Goal: Download file/media

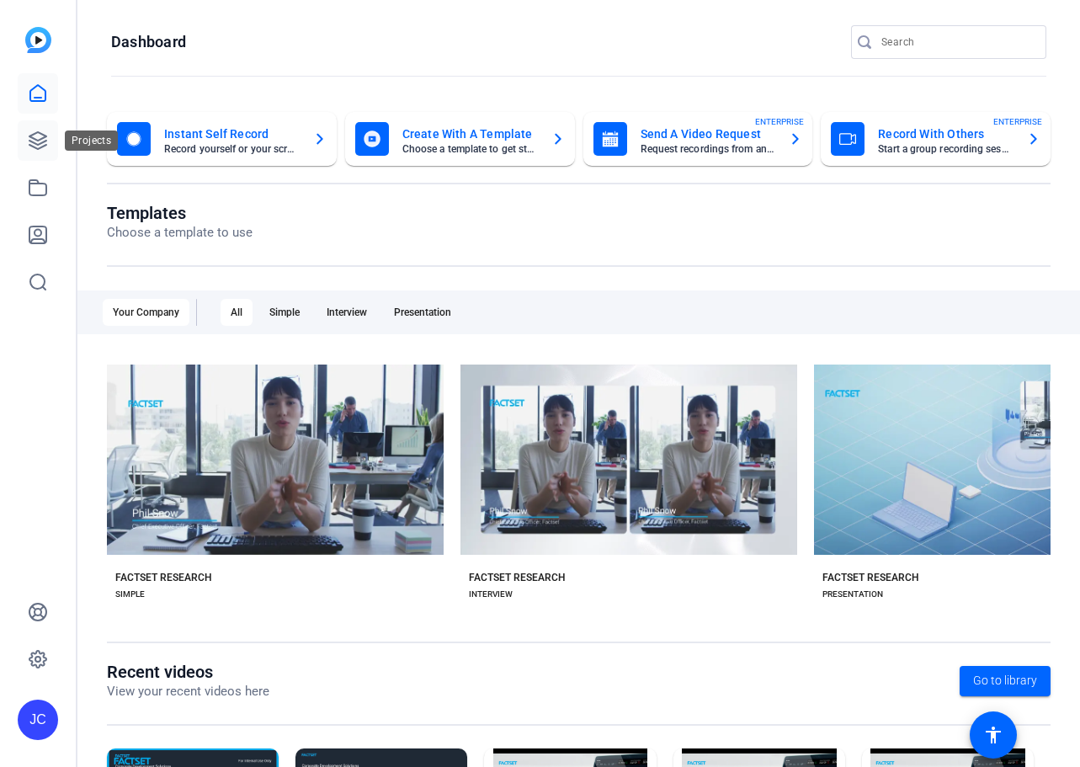
click at [35, 132] on icon at bounding box center [37, 140] width 17 height 17
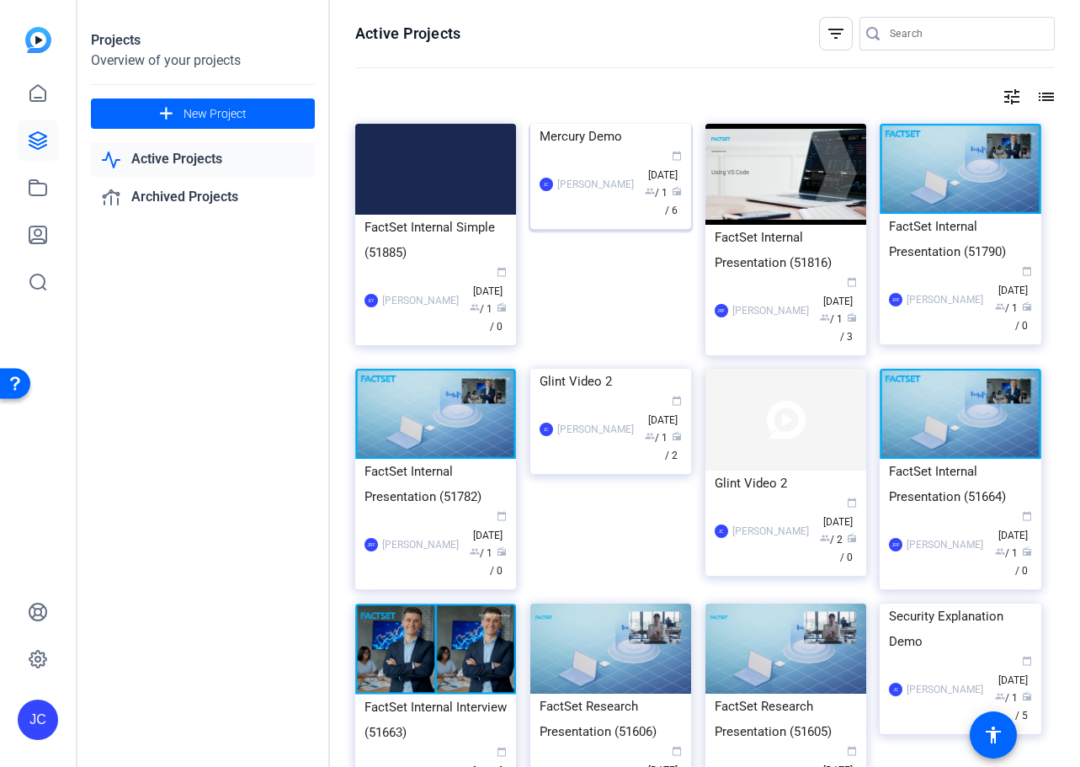
click at [604, 149] on div "Mercury Demo" at bounding box center [610, 136] width 142 height 25
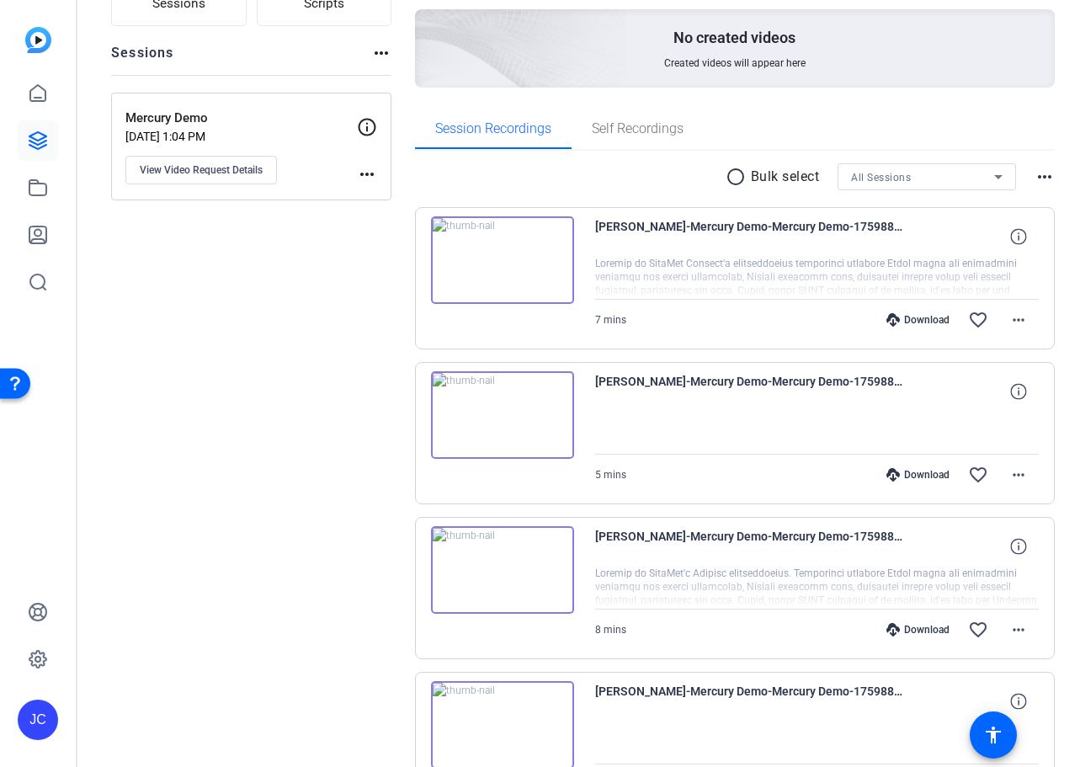
scroll to position [157, 0]
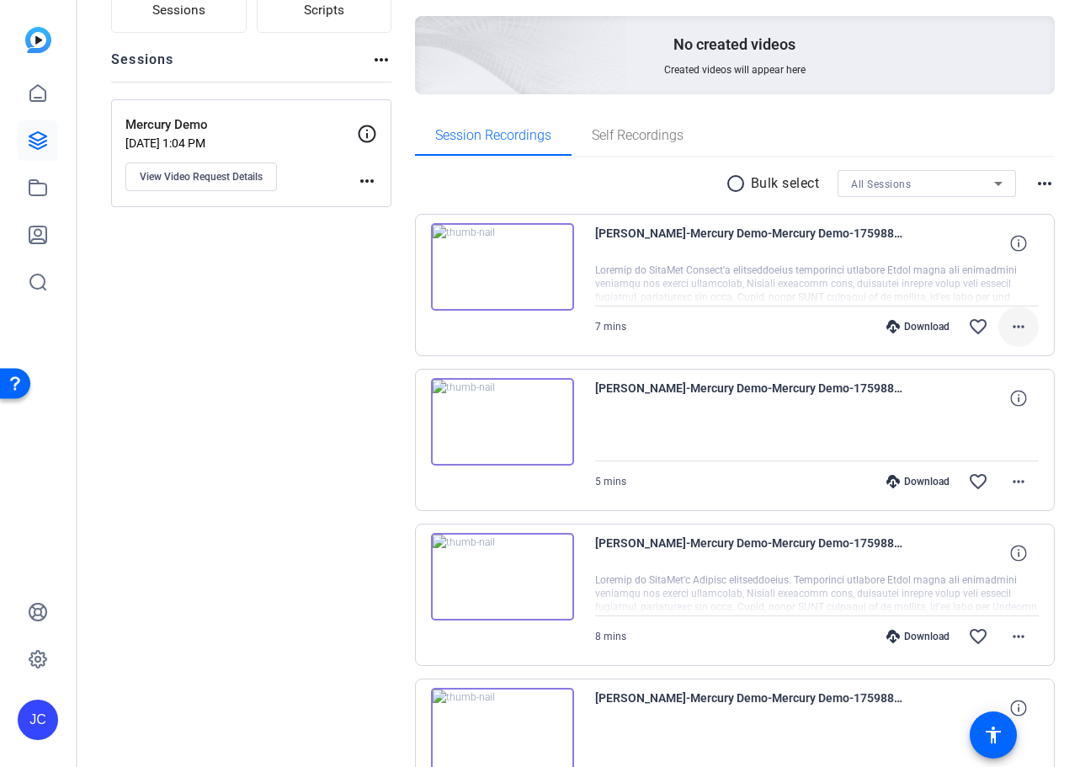
click at [1020, 321] on span at bounding box center [1018, 326] width 40 height 40
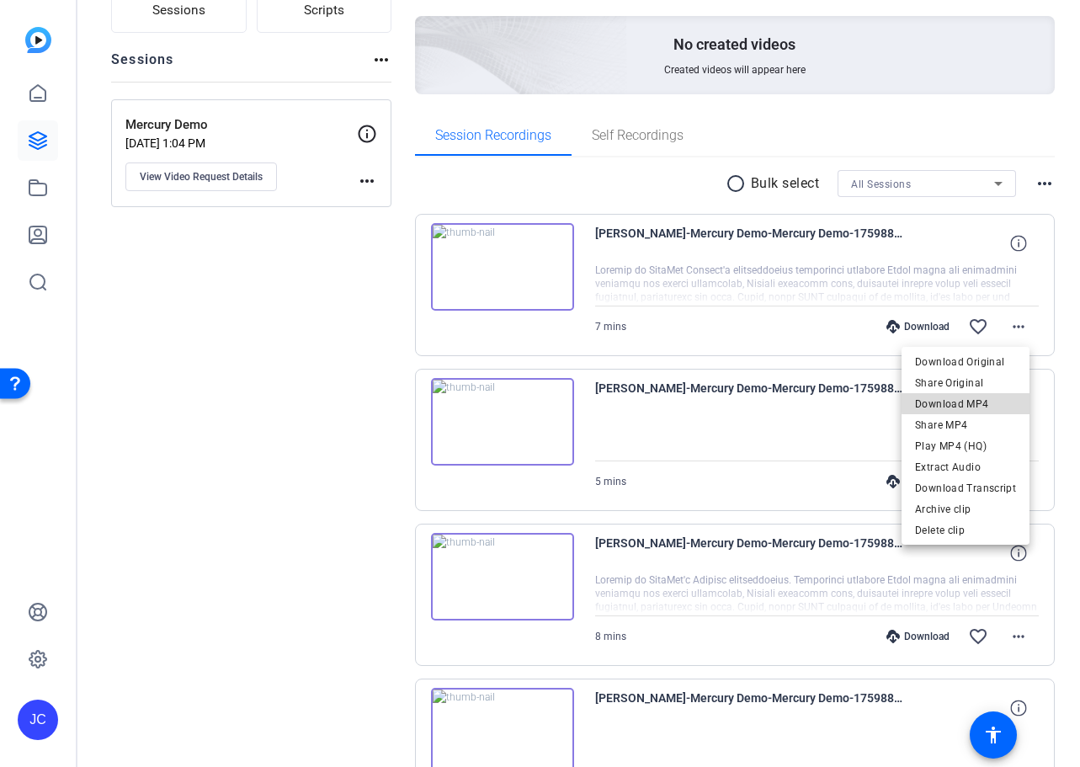
click at [971, 401] on span "Download MP4" at bounding box center [965, 404] width 101 height 20
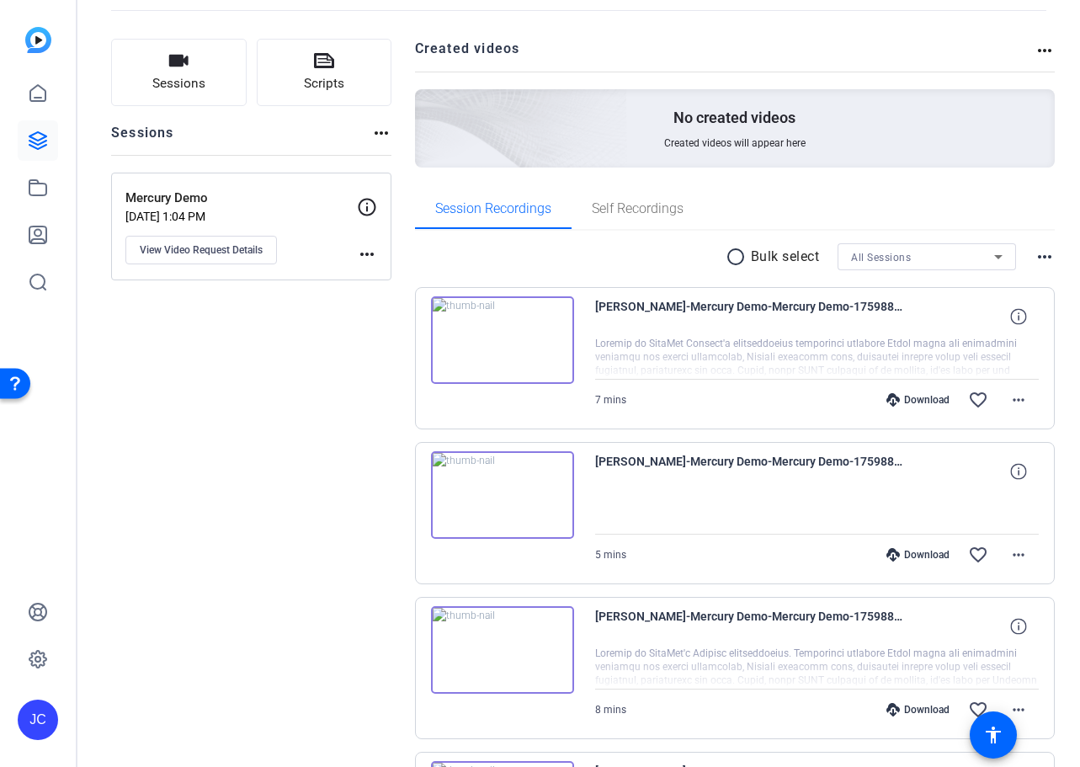
scroll to position [57, 0]
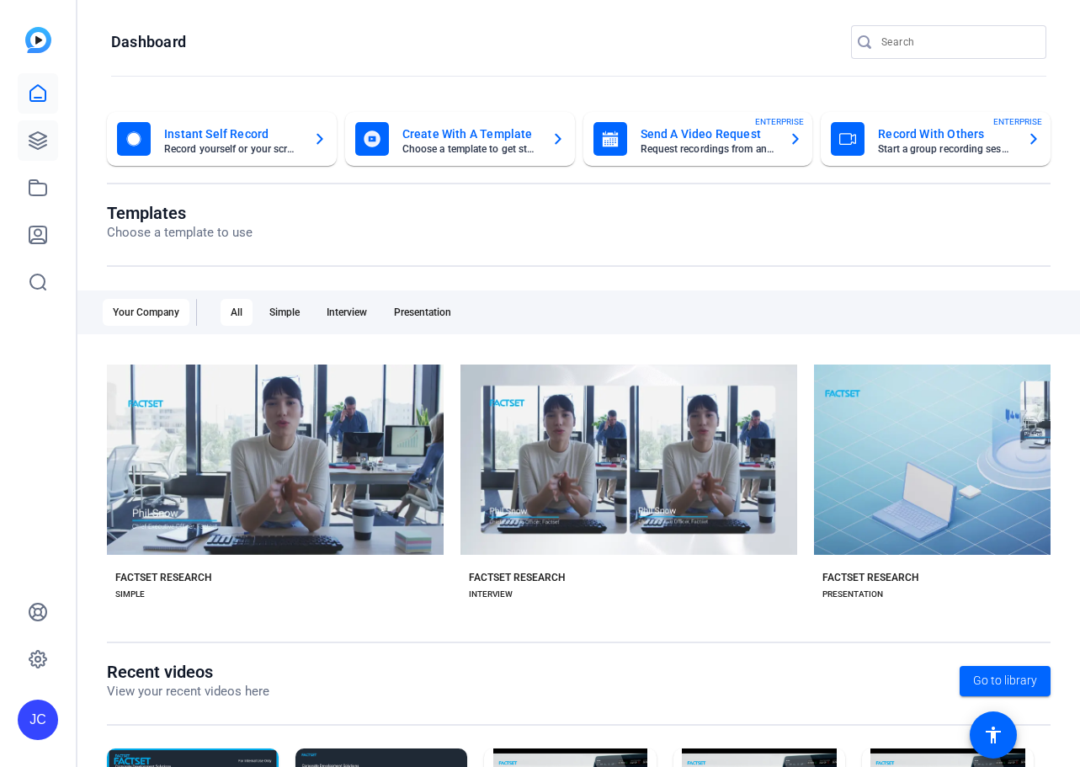
click at [45, 131] on icon at bounding box center [38, 140] width 20 height 20
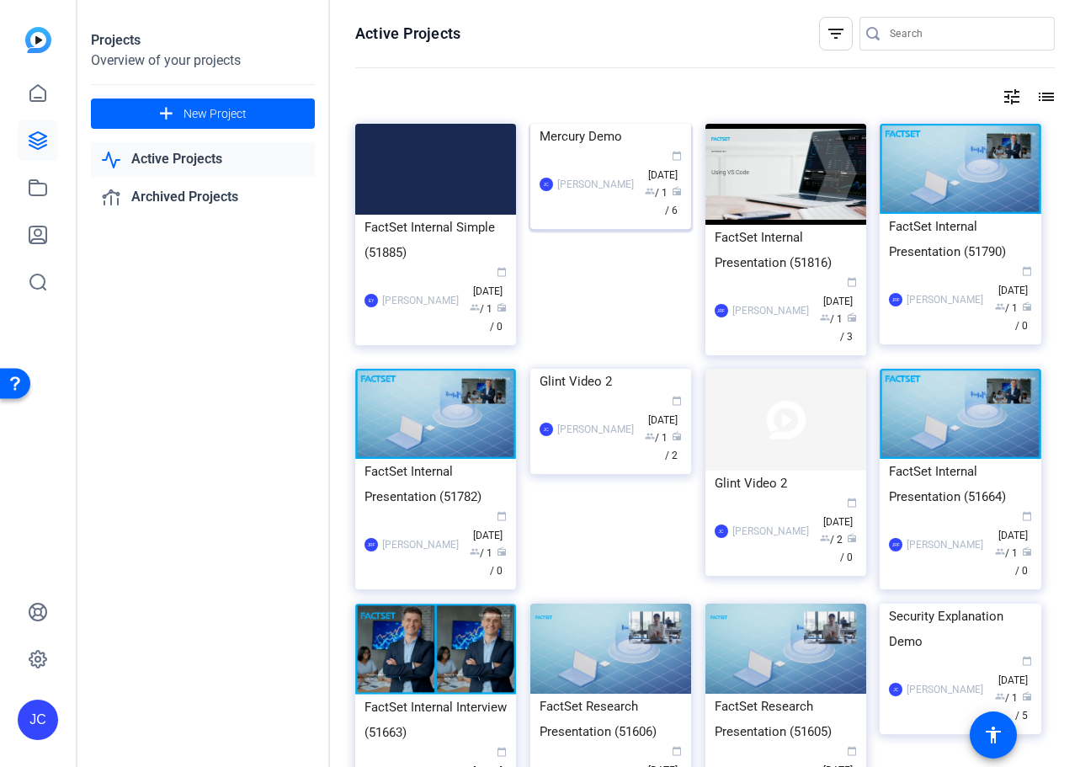
click at [579, 149] on div "Mercury Demo" at bounding box center [610, 136] width 142 height 25
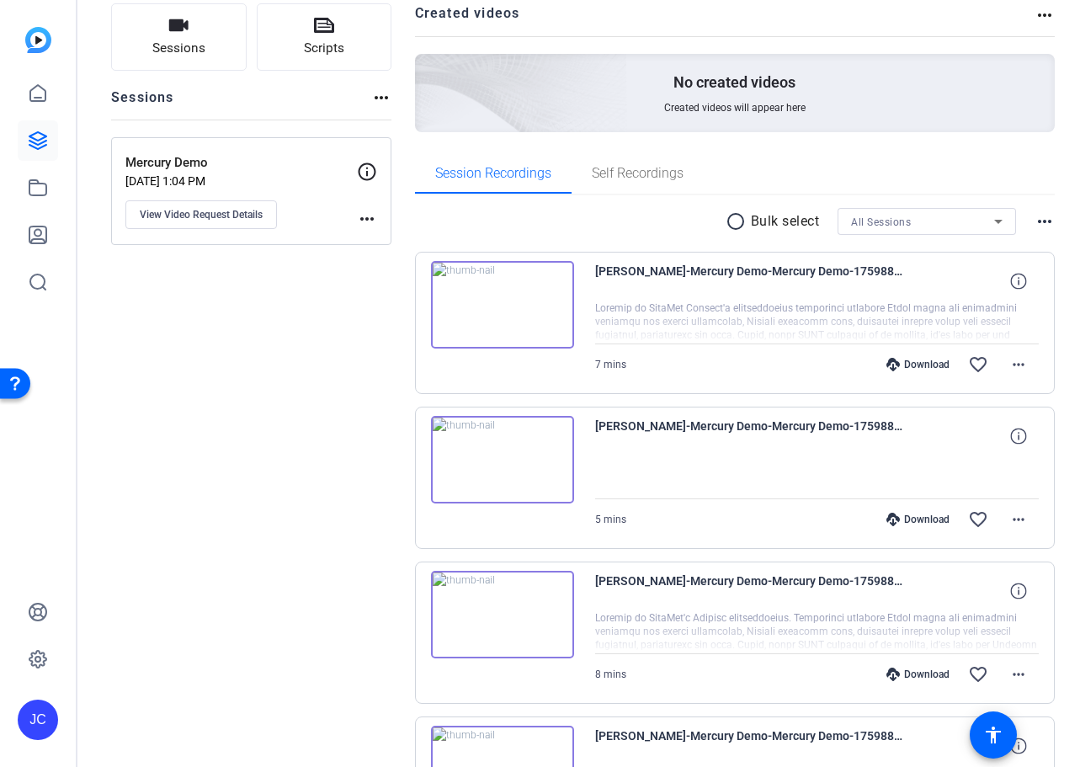
scroll to position [140, 0]
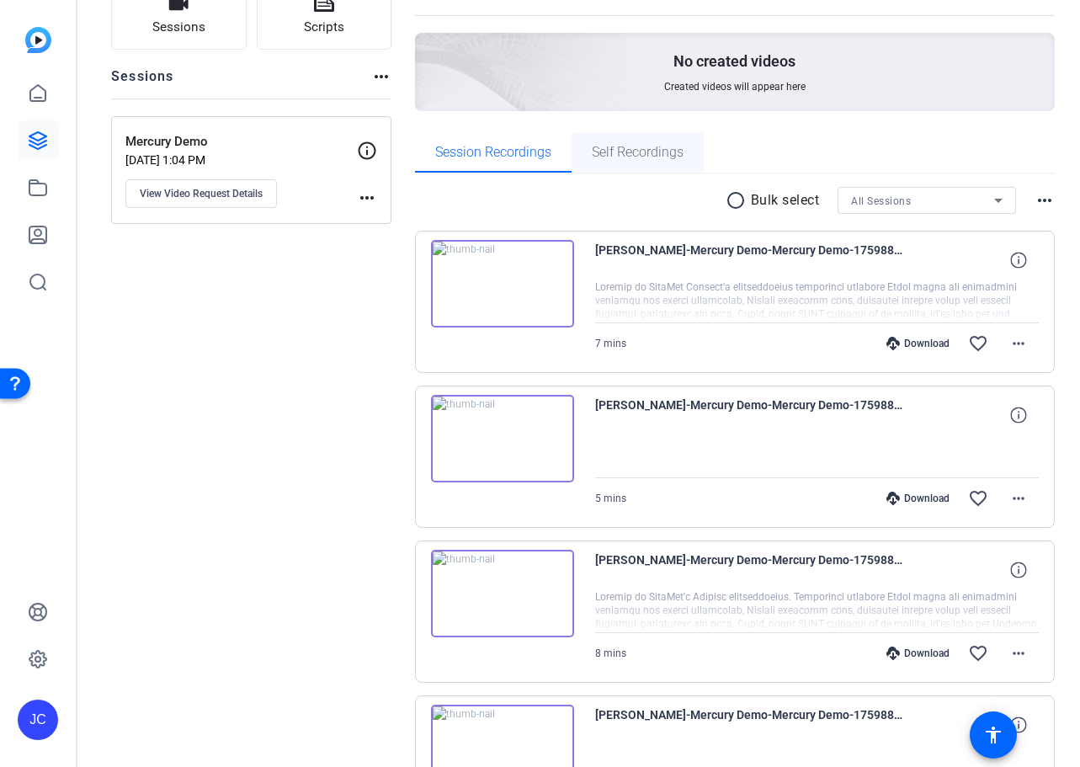
click at [641, 157] on span "Self Recordings" at bounding box center [638, 152] width 92 height 13
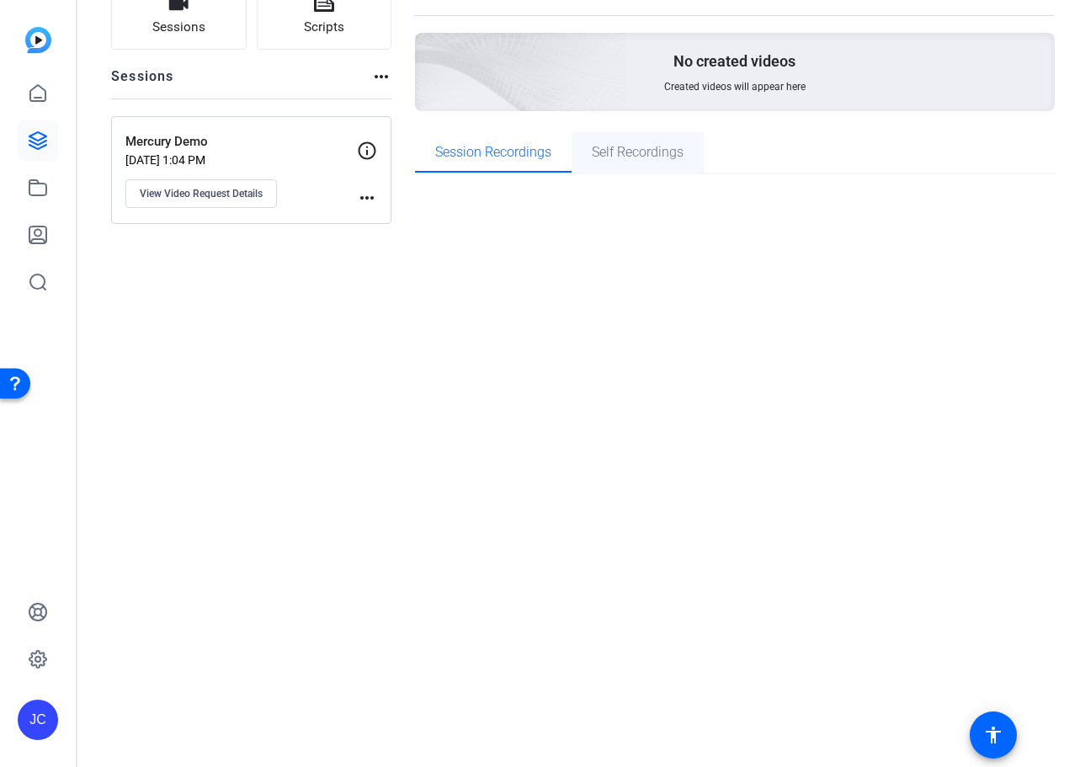
scroll to position [0, 0]
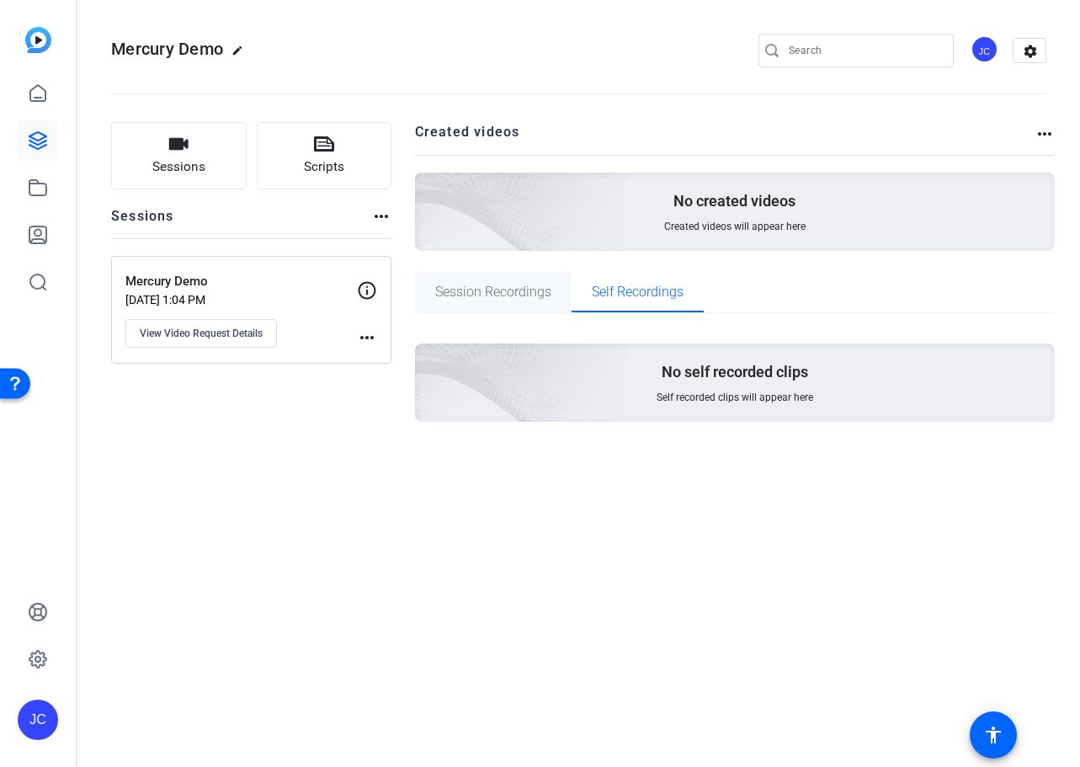
click at [508, 295] on span "Session Recordings" at bounding box center [493, 291] width 116 height 13
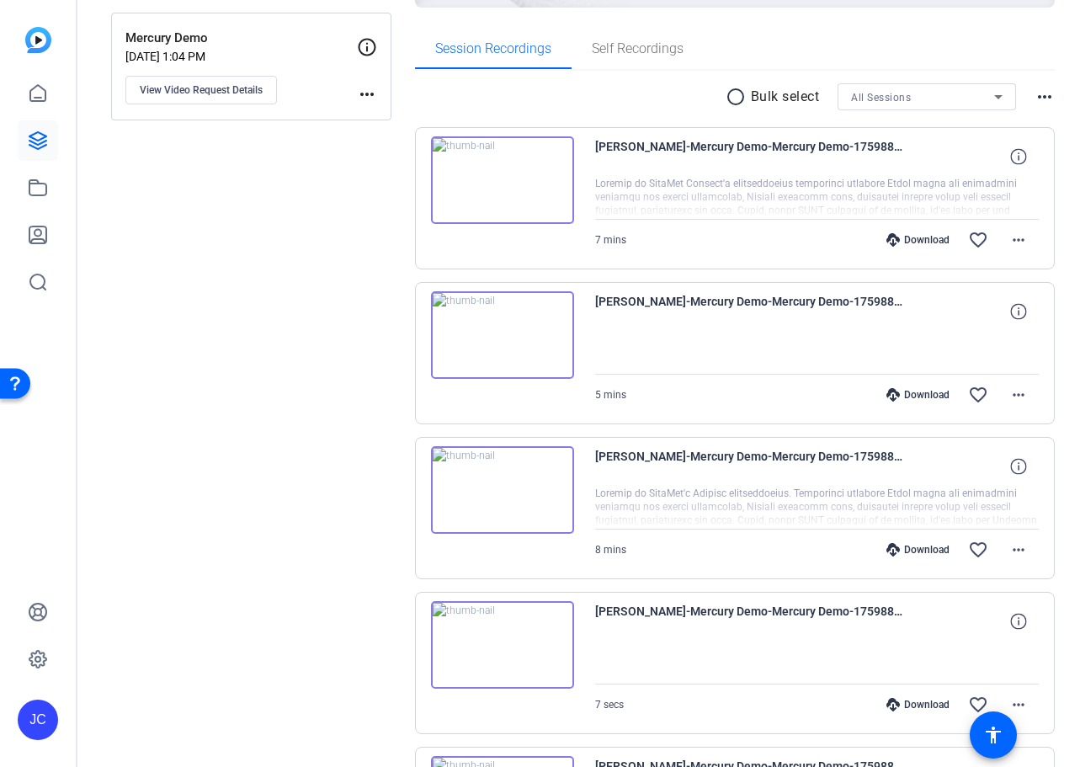
scroll to position [166, 0]
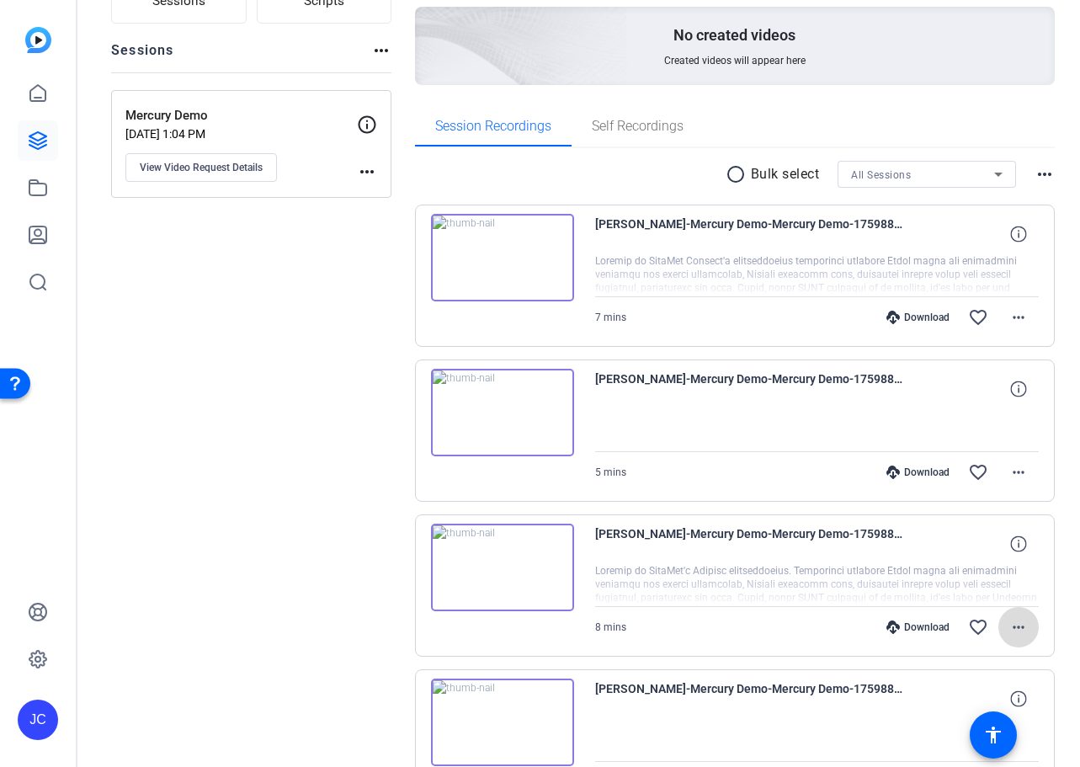
click at [1012, 626] on mat-icon "more_horiz" at bounding box center [1018, 627] width 20 height 20
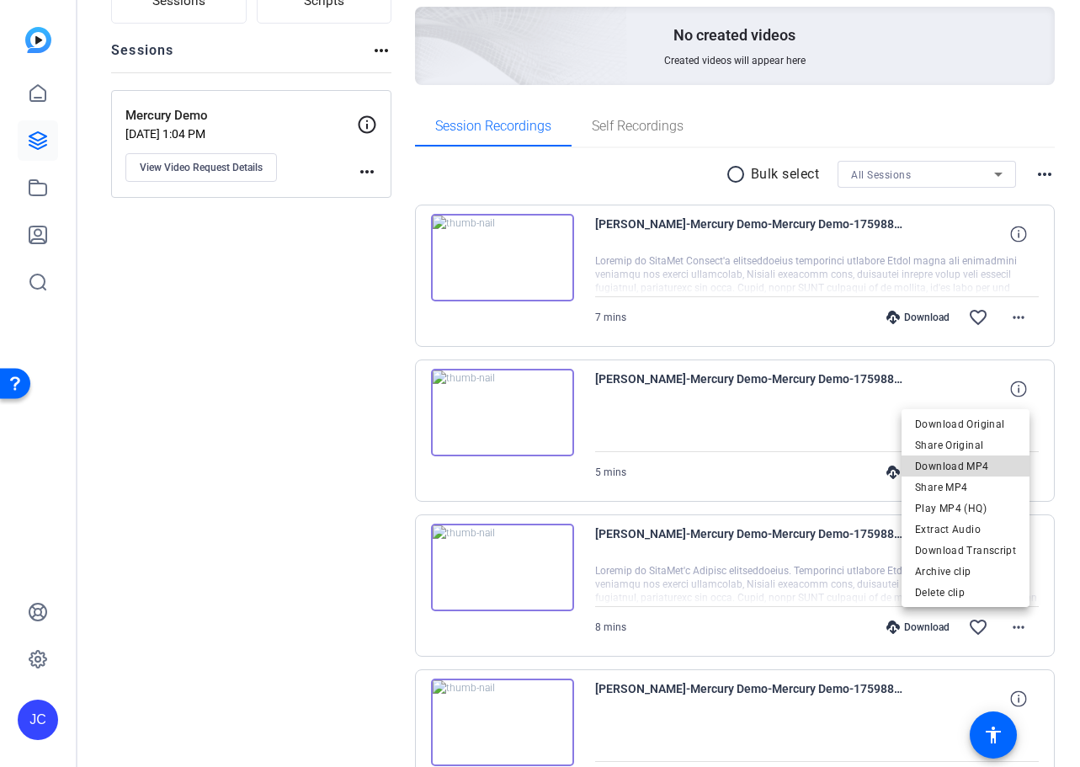
click at [986, 464] on span "Download MP4" at bounding box center [965, 466] width 101 height 20
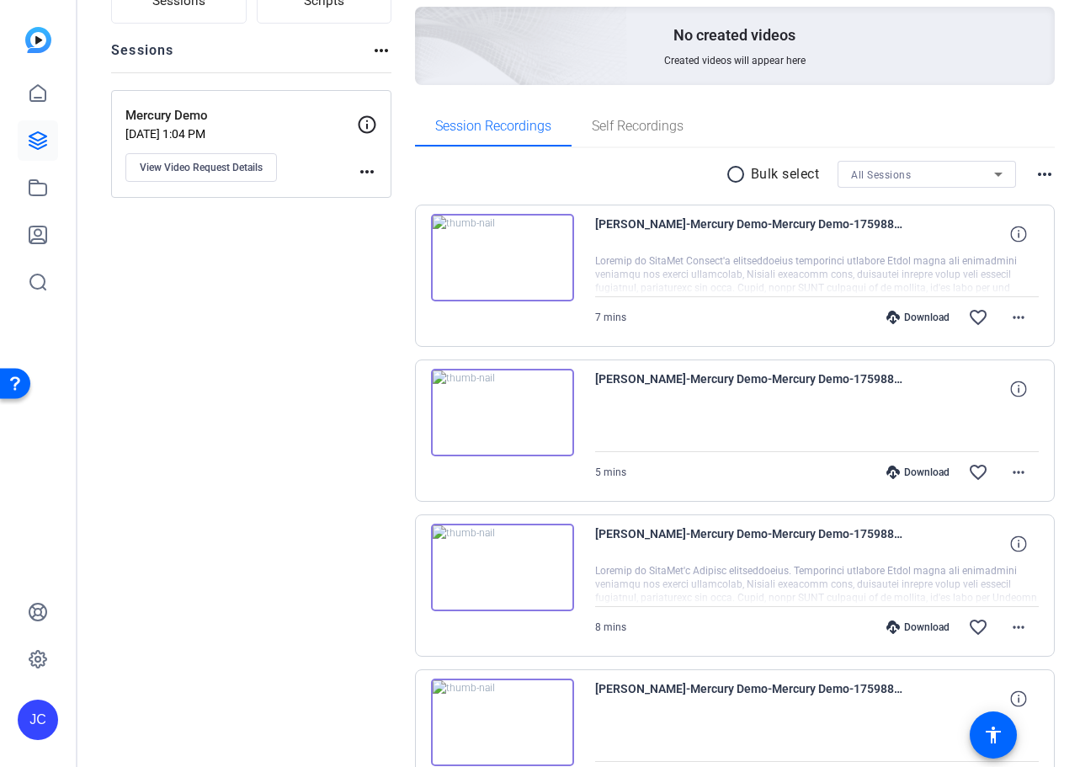
click at [527, 547] on img at bounding box center [502, 567] width 143 height 88
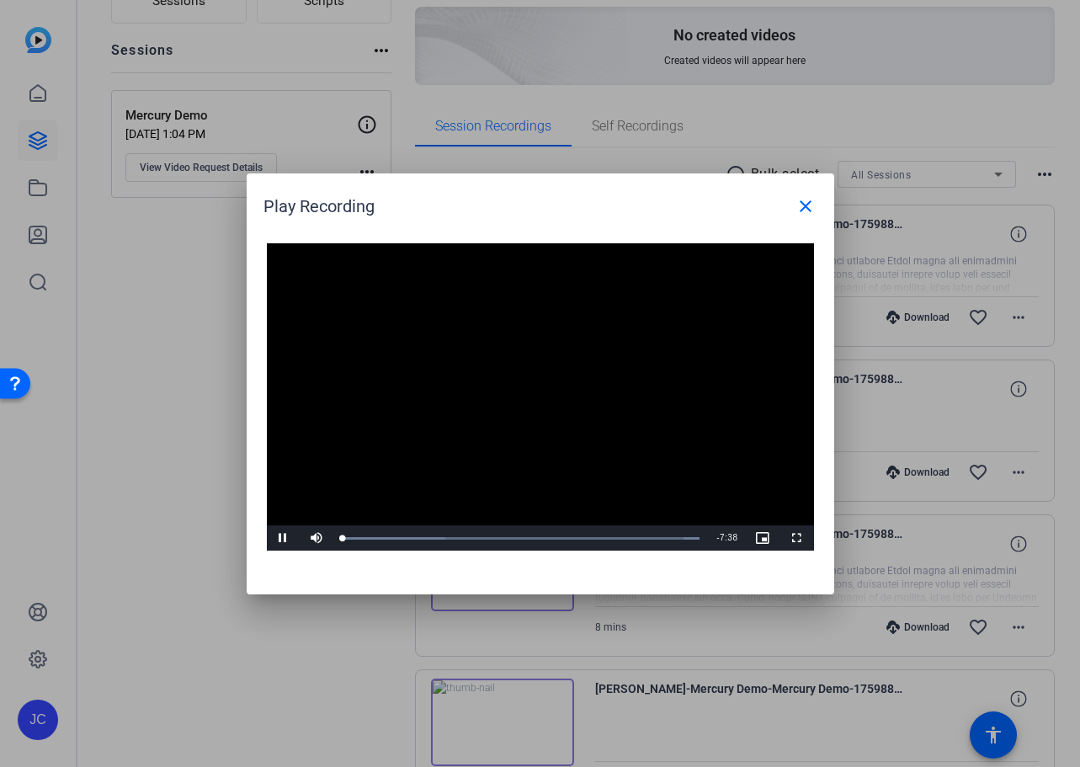
click at [523, 386] on video "Video Player" at bounding box center [540, 397] width 547 height 308
click at [282, 538] on span "Video Player" at bounding box center [284, 538] width 34 height 0
click at [680, 539] on div "Loaded : 100.00% 7:12 0:02" at bounding box center [521, 538] width 358 height 4
click at [812, 194] on span at bounding box center [805, 206] width 40 height 40
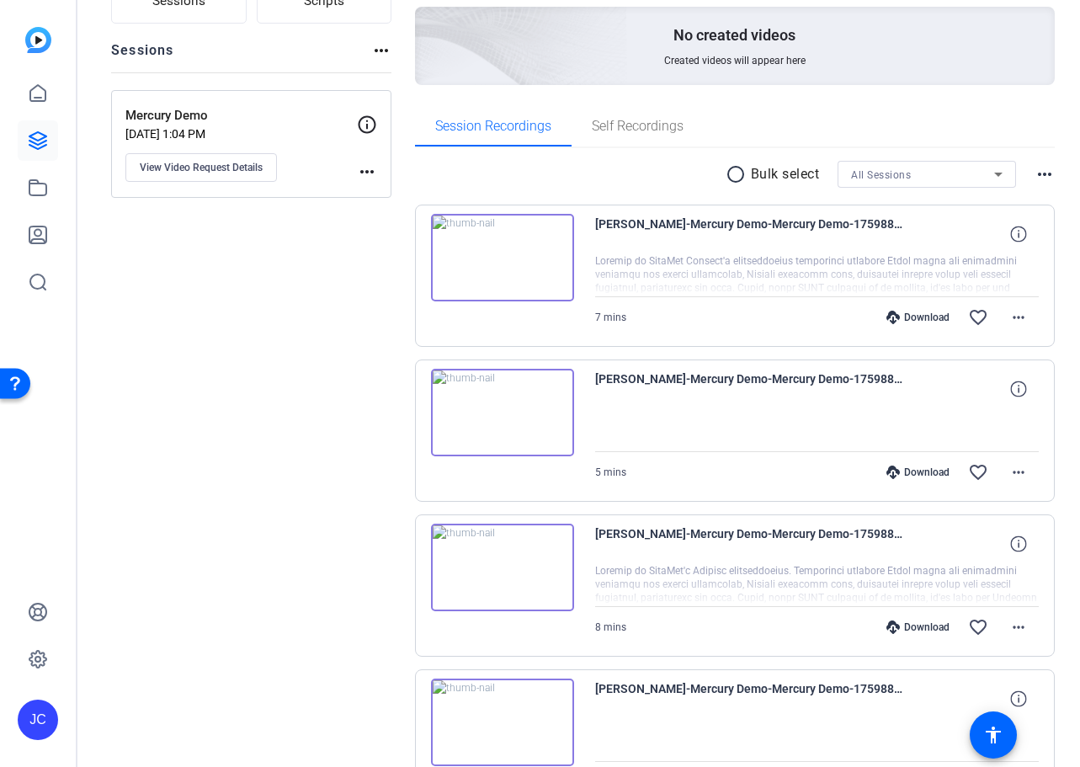
click at [499, 256] on img at bounding box center [502, 258] width 143 height 88
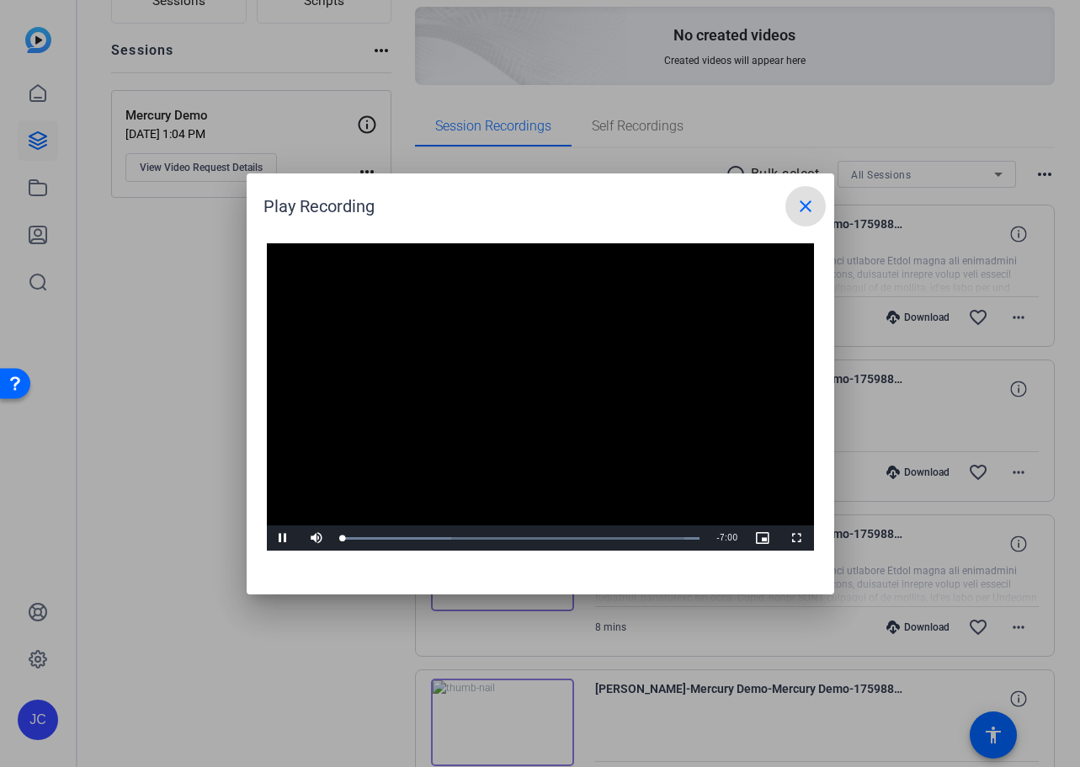
click at [533, 393] on video "Video Player" at bounding box center [540, 397] width 547 height 308
click at [287, 538] on span "Video Player" at bounding box center [284, 538] width 34 height 0
click at [804, 220] on span at bounding box center [805, 206] width 40 height 40
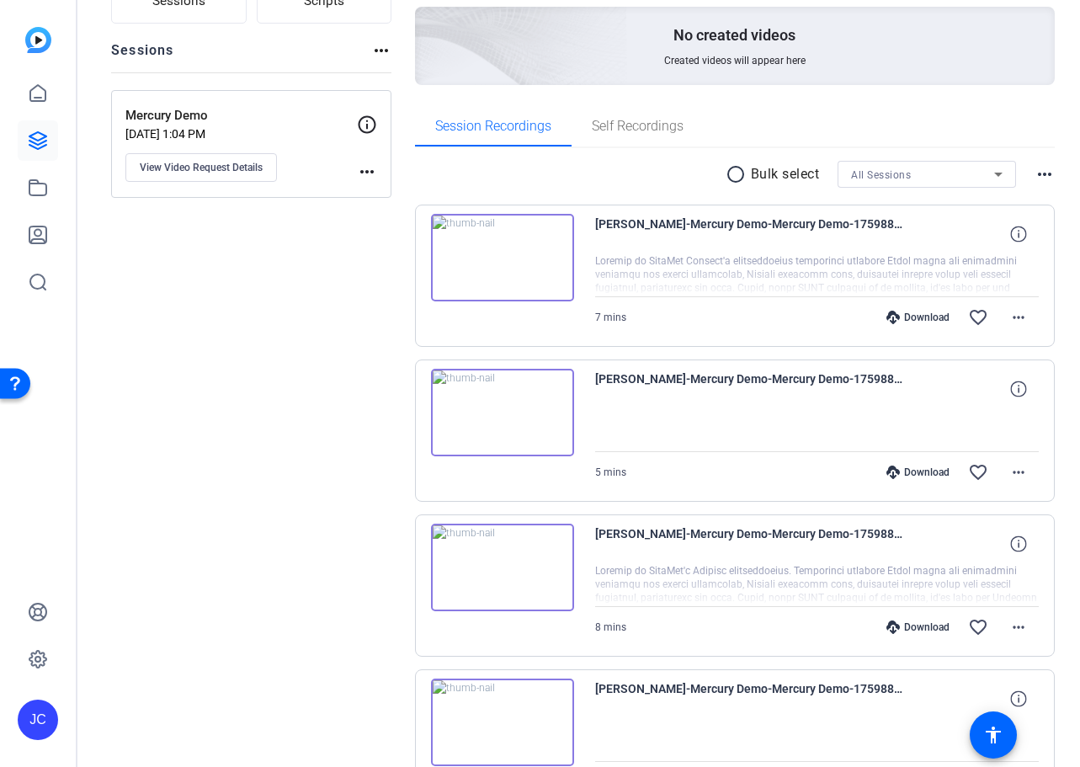
click at [503, 417] on img at bounding box center [502, 413] width 143 height 88
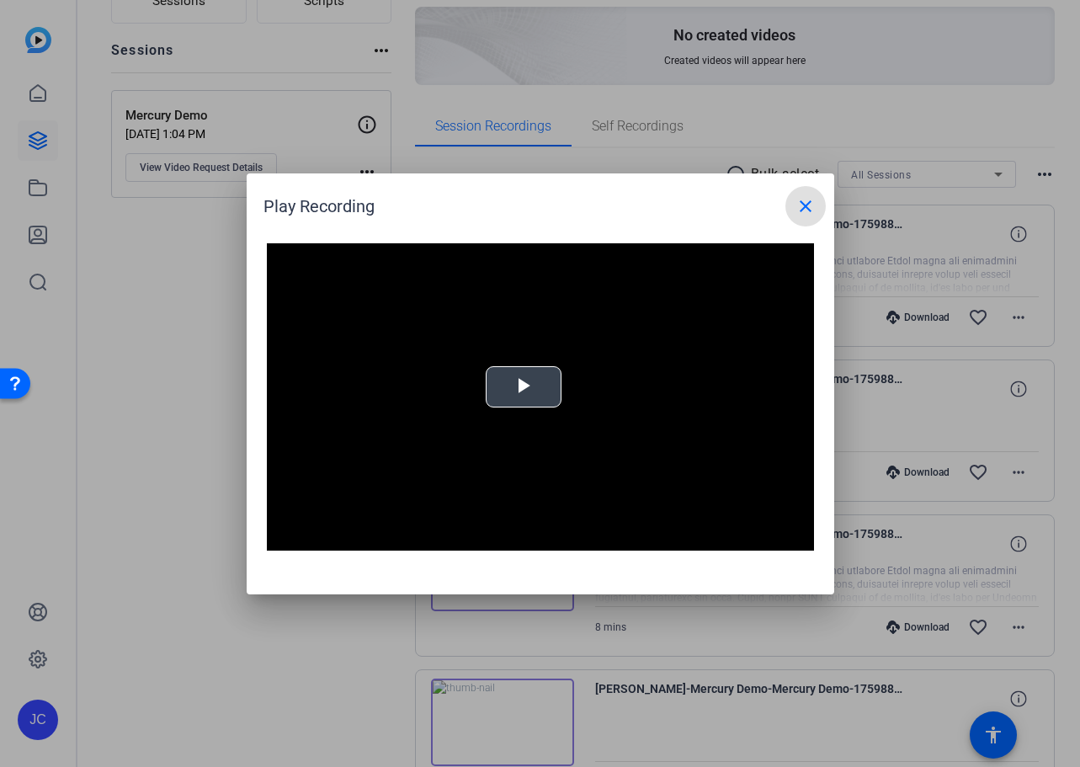
click at [544, 384] on video "Video Player" at bounding box center [540, 397] width 547 height 308
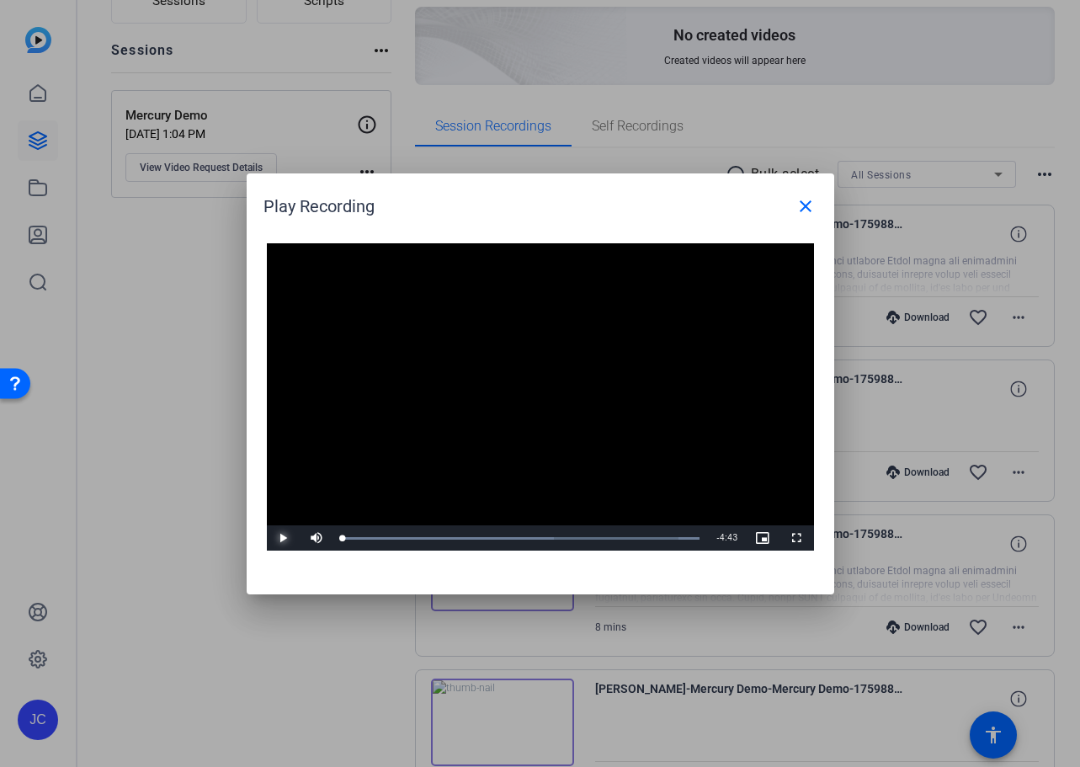
click at [281, 538] on span "Video Player" at bounding box center [284, 538] width 34 height 0
click at [475, 544] on div "Loaded : 100.00% 1:54 0:01" at bounding box center [521, 537] width 374 height 25
click at [808, 203] on mat-icon "close" at bounding box center [805, 206] width 20 height 20
